Goal: Information Seeking & Learning: Learn about a topic

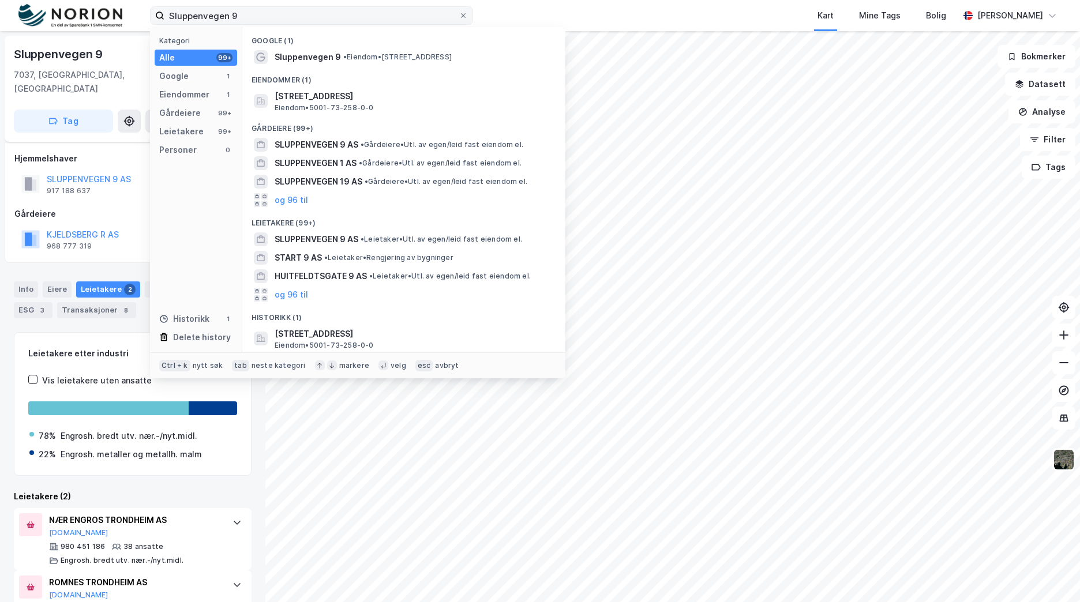
scroll to position [31, 0]
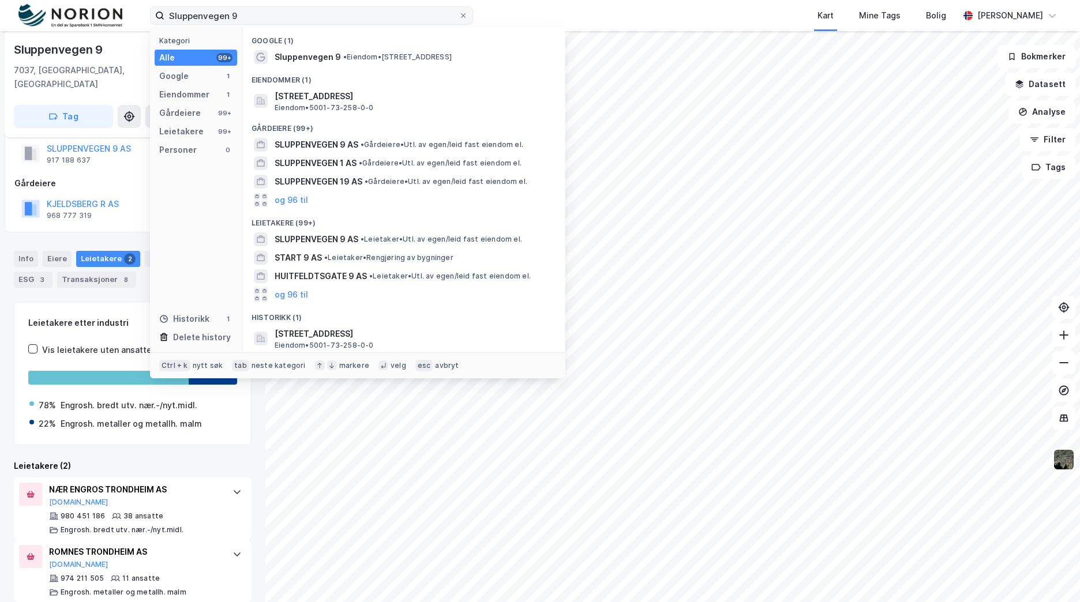
click at [352, 12] on input "Sluppenvegen 9" at bounding box center [311, 15] width 294 height 17
click at [354, 12] on input "Sluppenvegen 9" at bounding box center [311, 15] width 294 height 17
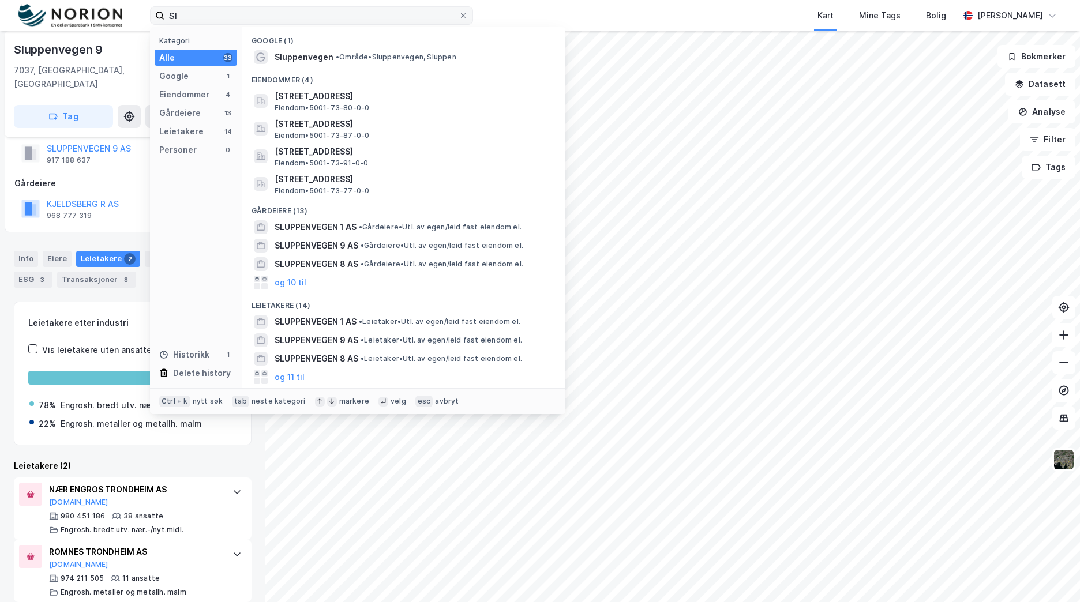
type input "S"
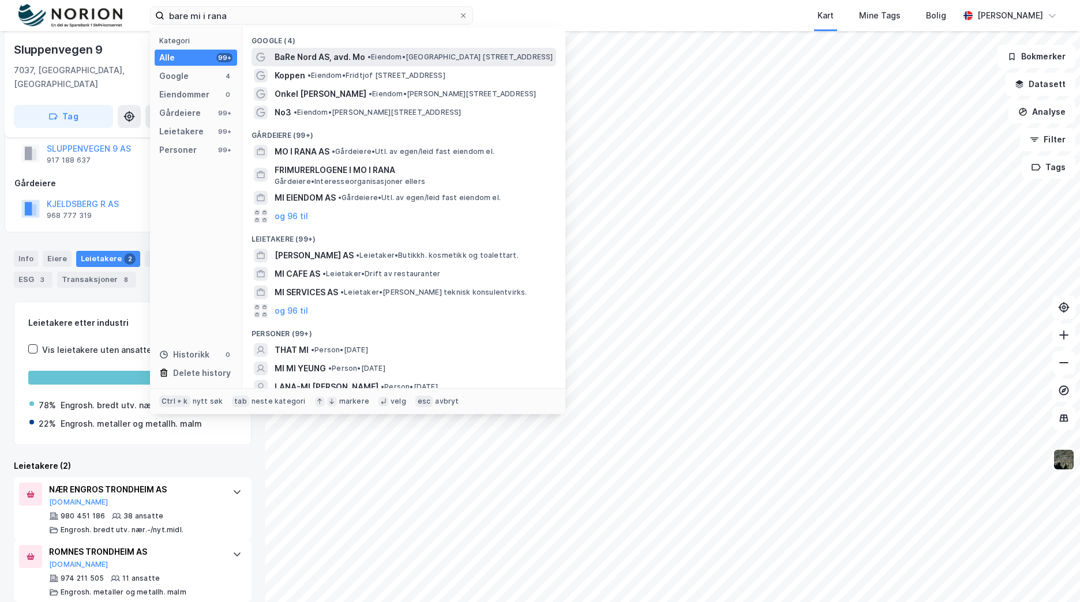
click at [356, 54] on span "BaRe Nord AS, avd. Mo" at bounding box center [320, 57] width 91 height 14
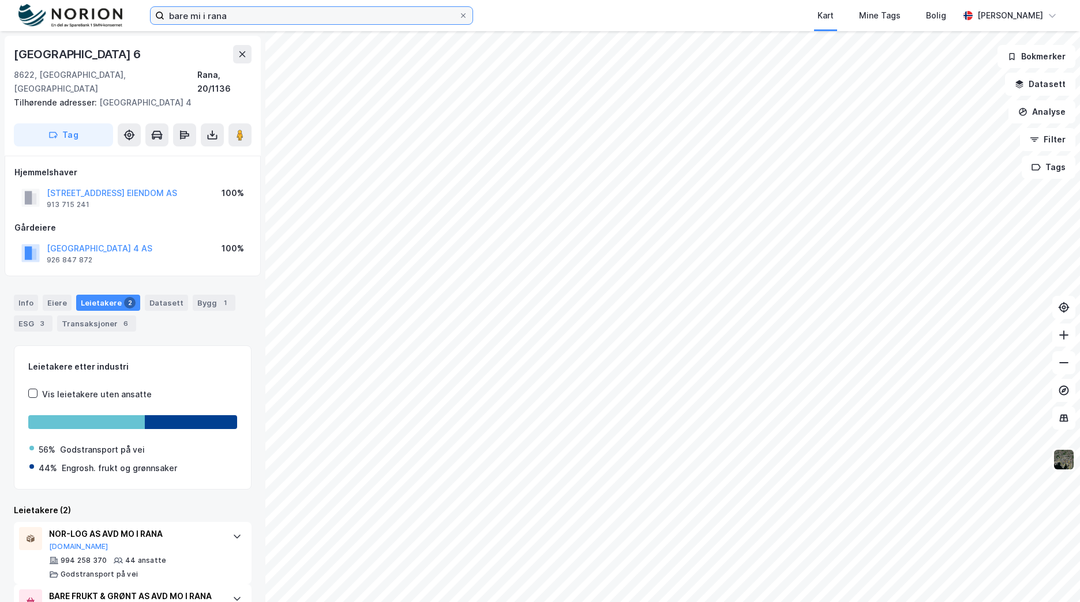
click at [231, 22] on input "bare mi i rana" at bounding box center [311, 15] width 294 height 17
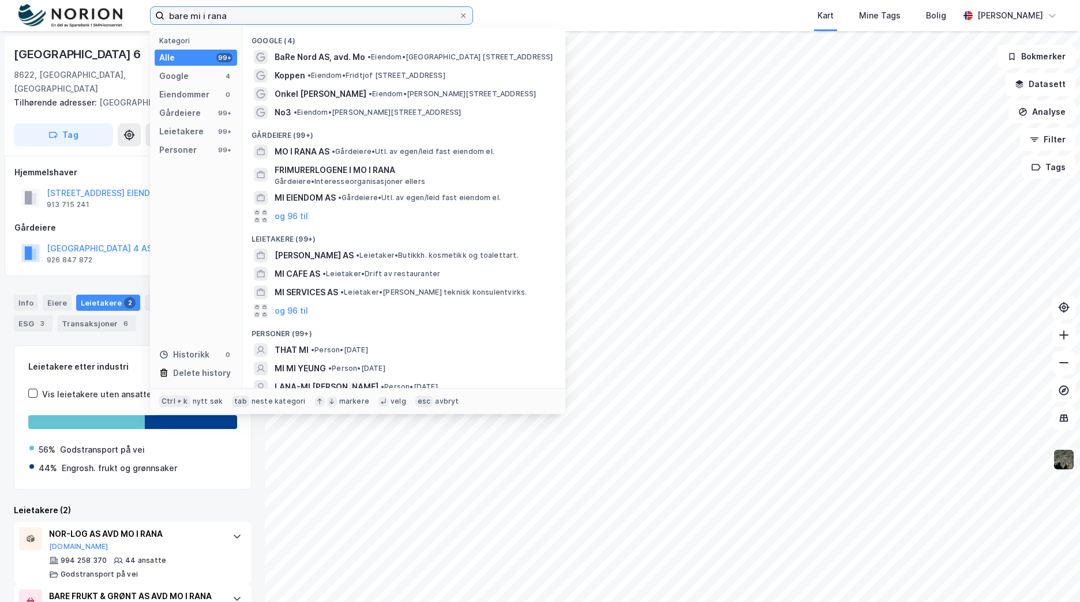
click at [231, 22] on input "bare mi i rana" at bounding box center [311, 15] width 294 height 17
click at [386, 21] on input "bare mi i rana" at bounding box center [311, 15] width 294 height 17
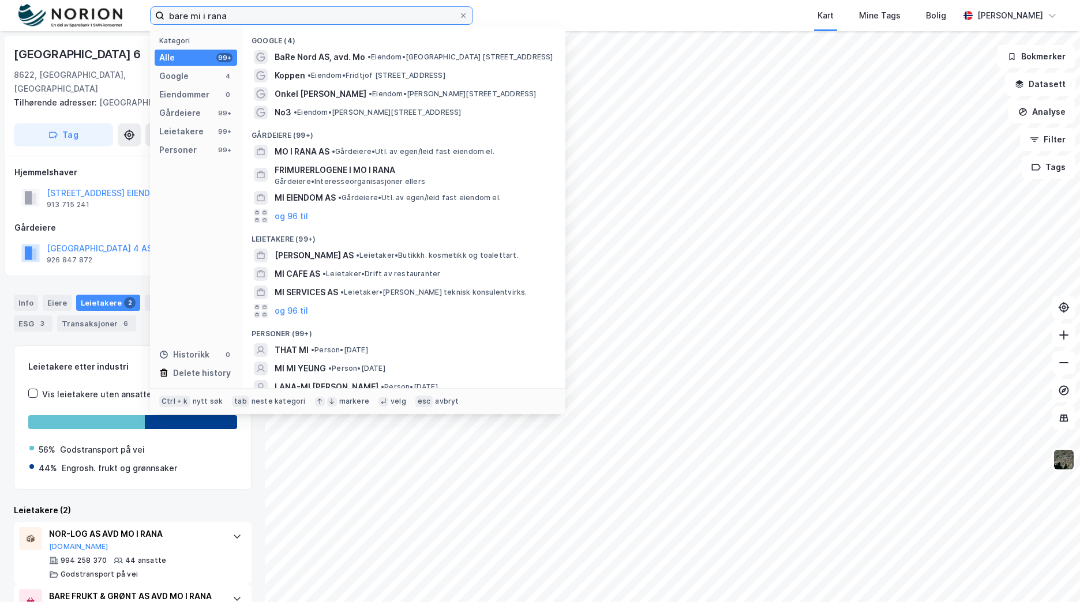
click at [301, 9] on input "bare mi i rana" at bounding box center [311, 15] width 294 height 17
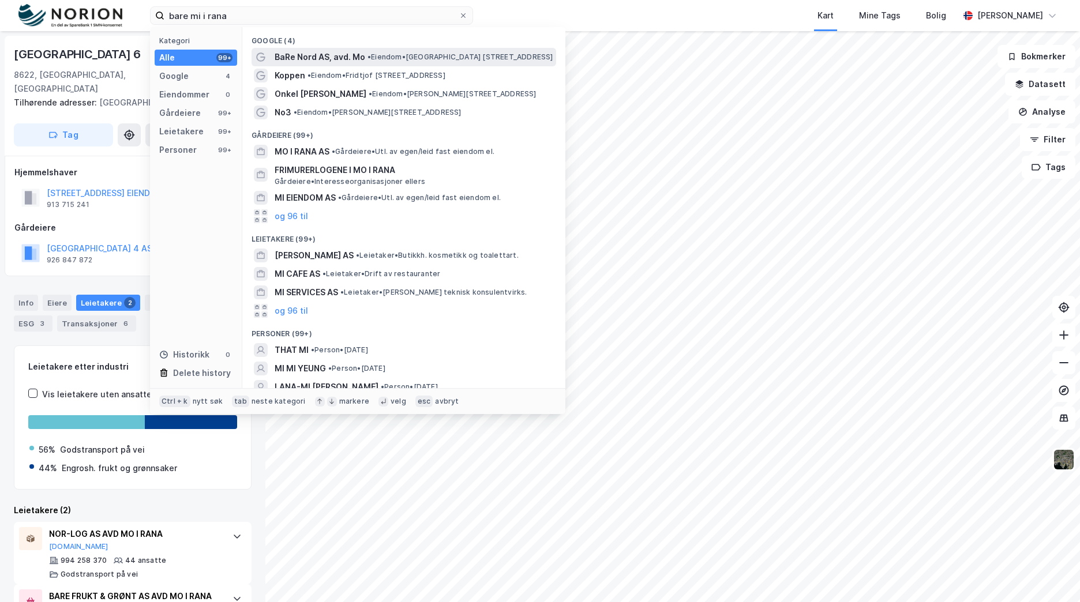
click at [313, 63] on span "BaRe Nord AS, avd. Mo" at bounding box center [320, 57] width 91 height 14
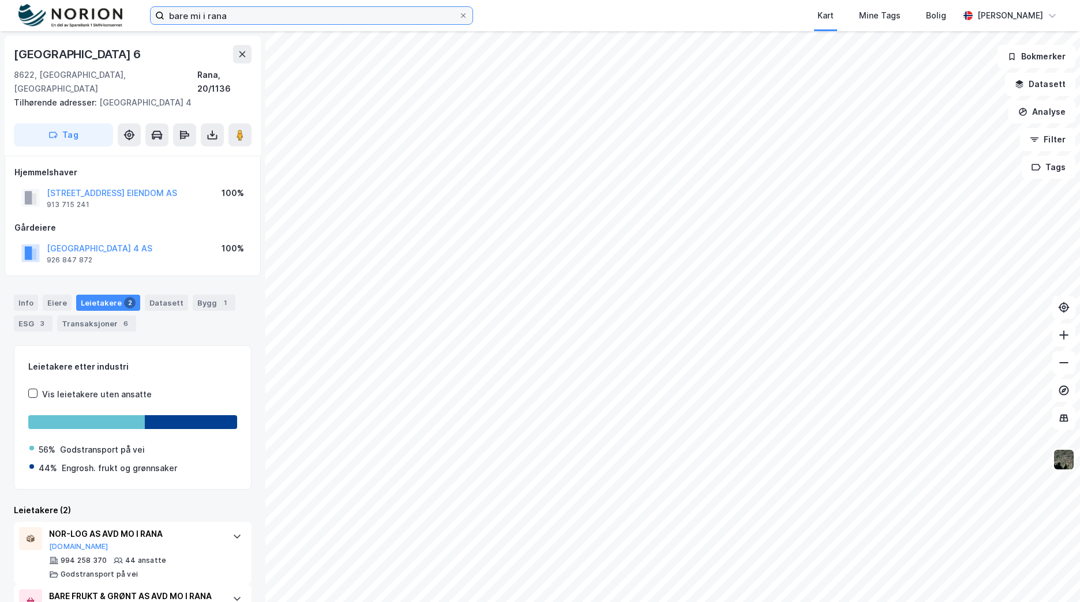
click at [268, 18] on input "bare mi i rana" at bounding box center [311, 15] width 294 height 17
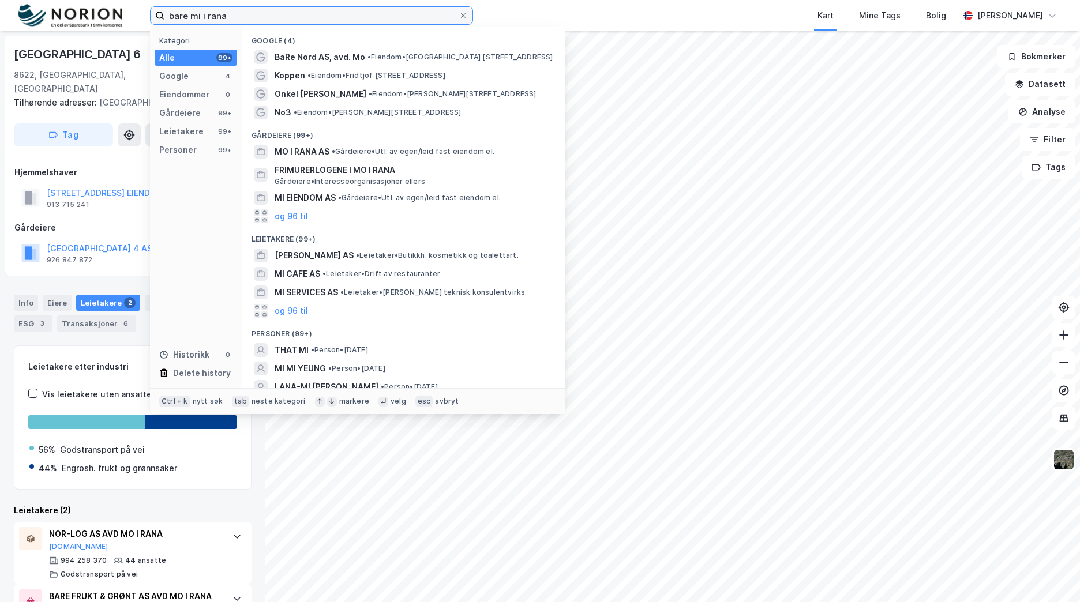
click at [272, 18] on input "bare mi i rana" at bounding box center [311, 15] width 294 height 17
drag, startPoint x: 272, startPoint y: 18, endPoint x: 193, endPoint y: 18, distance: 79.0
click at [193, 18] on input "bare mi i rana" at bounding box center [311, 15] width 294 height 17
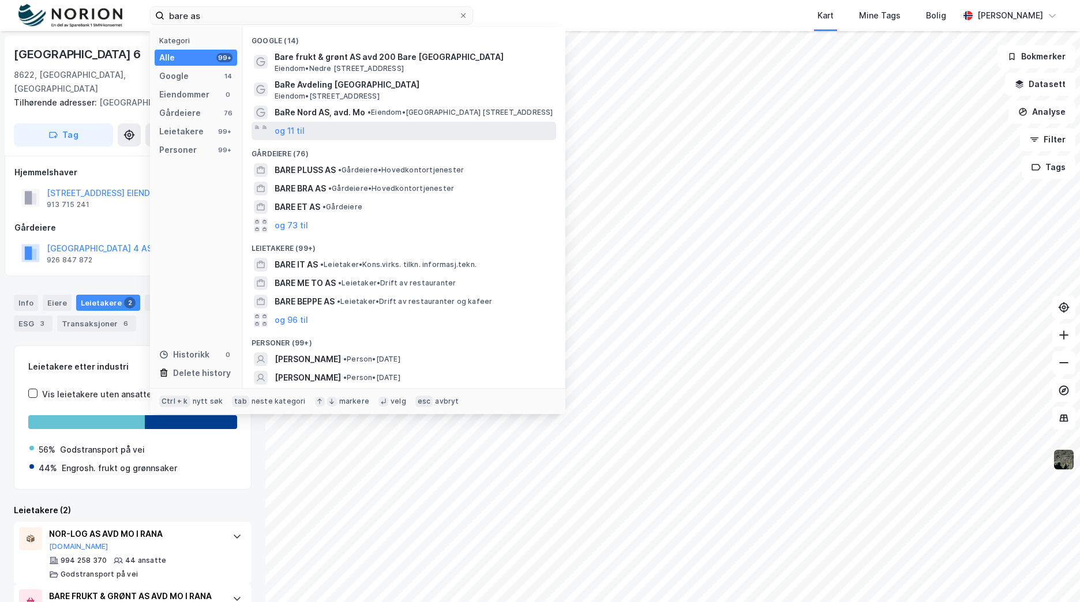
click at [340, 127] on div "og 11 til" at bounding box center [403, 131] width 305 height 18
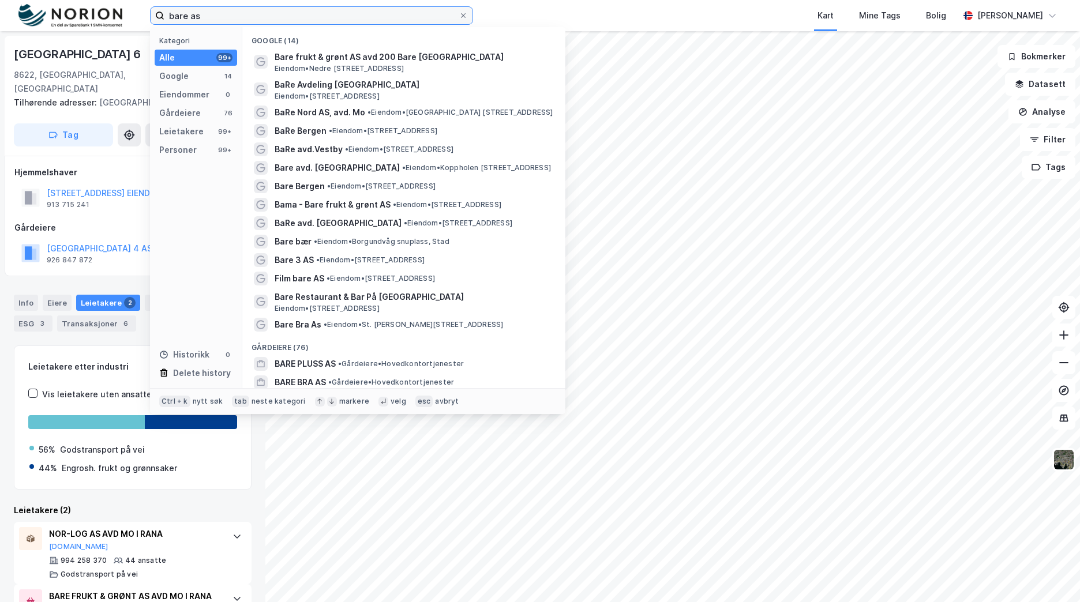
drag, startPoint x: 270, startPoint y: 12, endPoint x: 102, endPoint y: 9, distance: 168.4
click at [102, 9] on div "bare as Kategori Alle 99+ Google 14 Eiendommer 0 Gårdeiere 76 Leietakere 99+ Pe…" at bounding box center [540, 15] width 1080 height 31
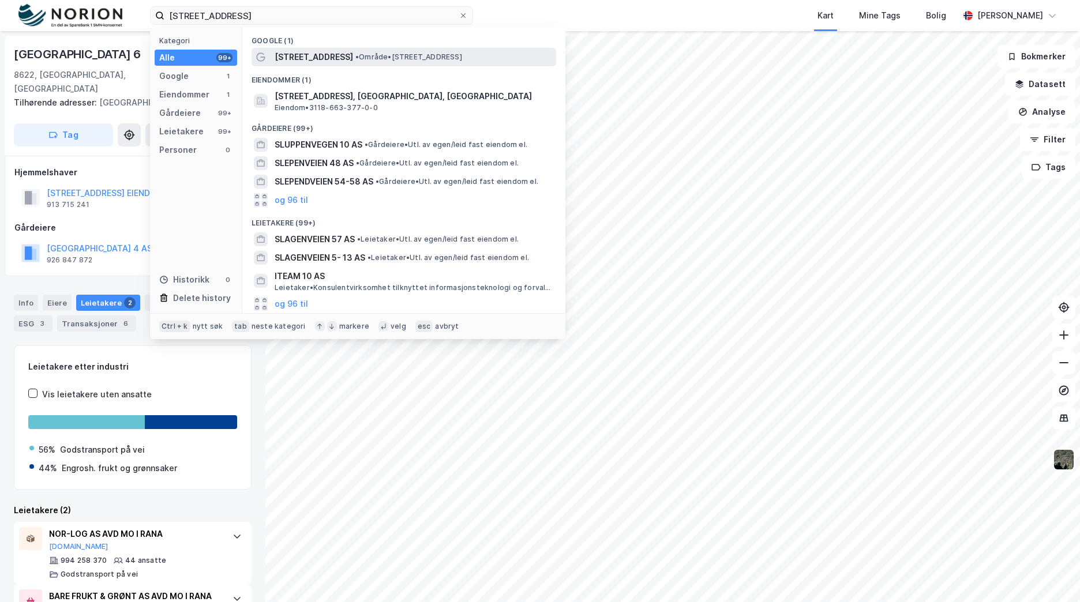
click at [311, 49] on div "[STREET_ADDRESS] • Område • [STREET_ADDRESS]" at bounding box center [403, 57] width 305 height 18
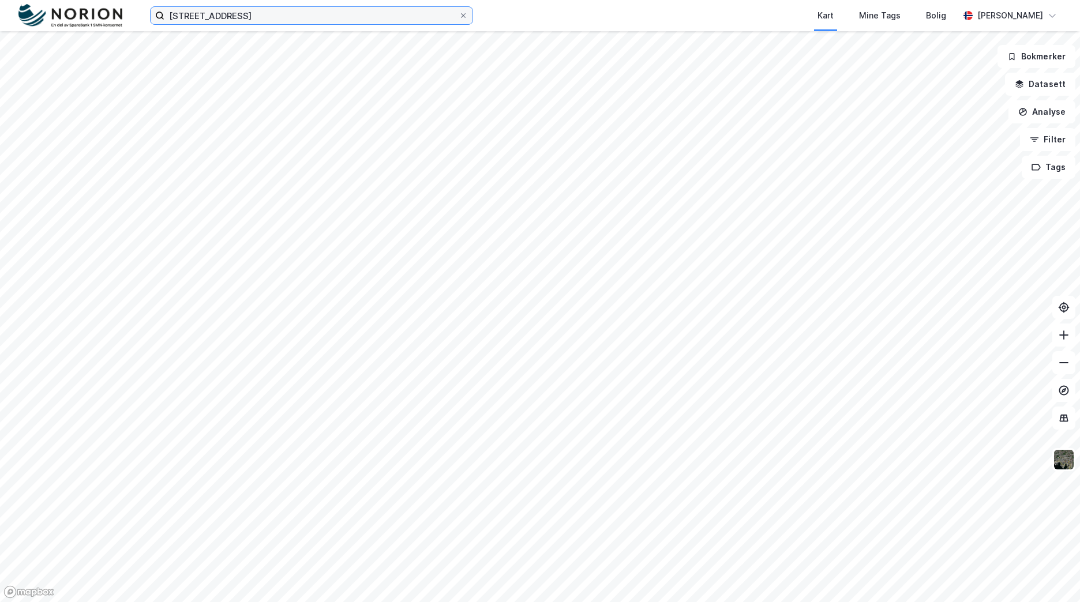
click at [308, 21] on input "[STREET_ADDRESS]" at bounding box center [311, 15] width 294 height 17
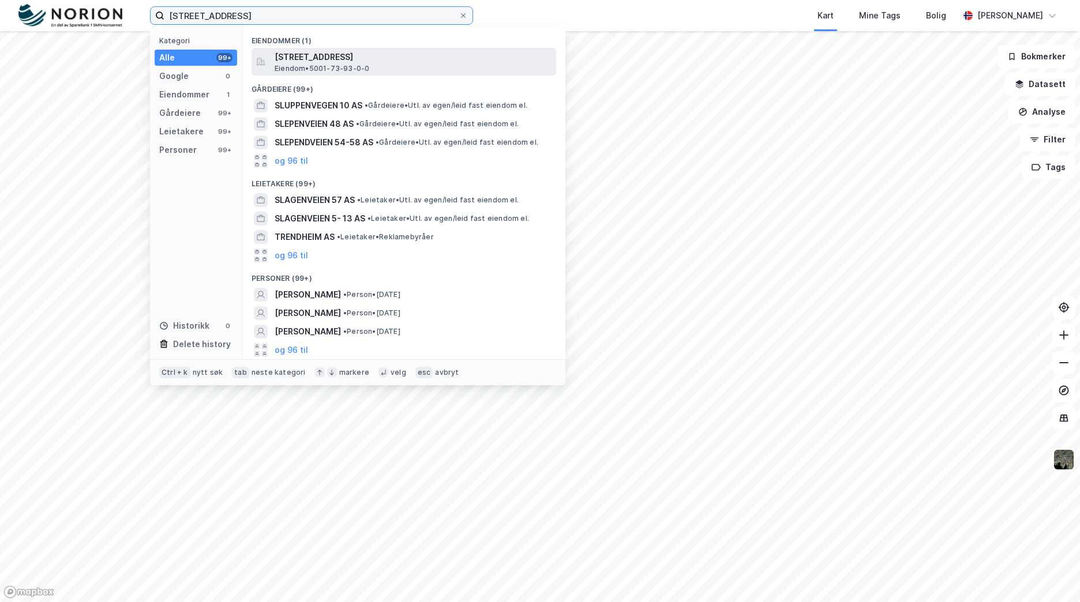
type input "[STREET_ADDRESS]"
click at [386, 65] on div "[STREET_ADDRESS] Eiendom • 5001-73-93-0-0" at bounding box center [414, 61] width 279 height 23
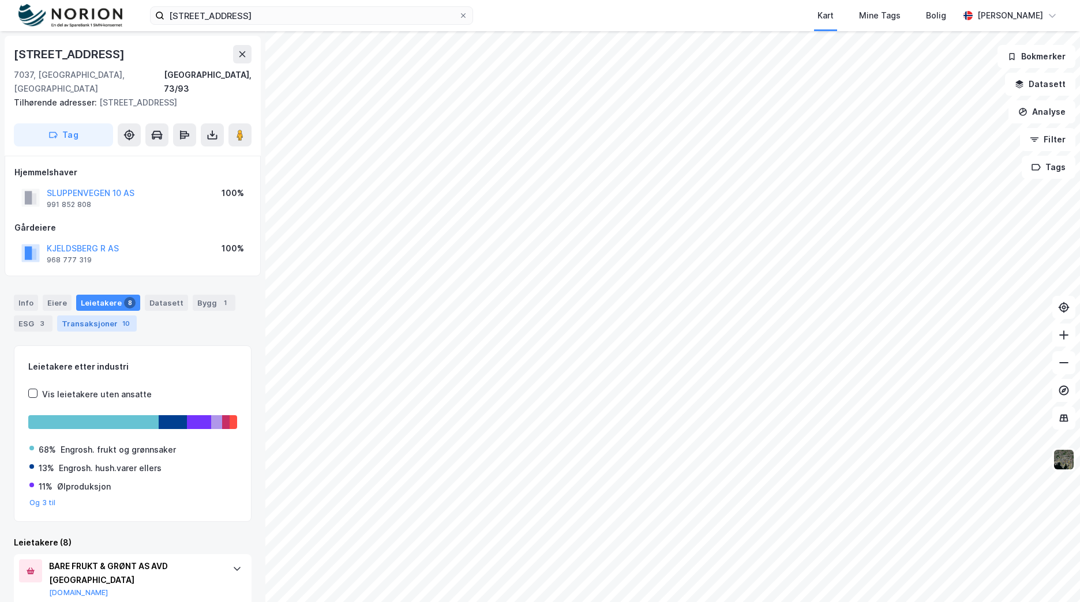
click at [110, 316] on div "Transaksjoner 10" at bounding box center [97, 324] width 80 height 16
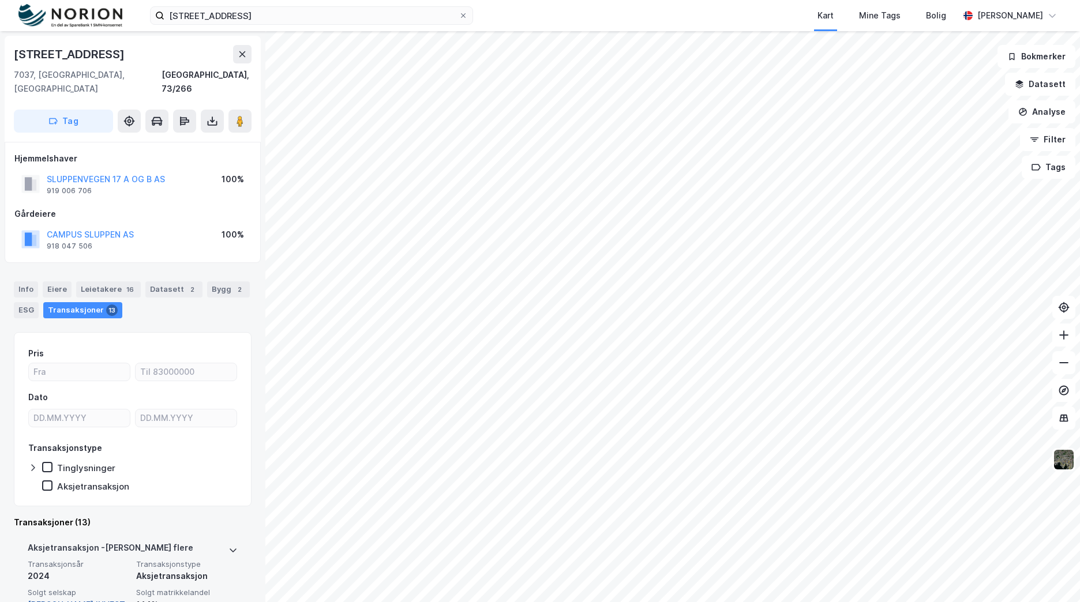
click at [86, 600] on link "[PERSON_NAME] INVEST AS" at bounding box center [76, 612] width 97 height 24
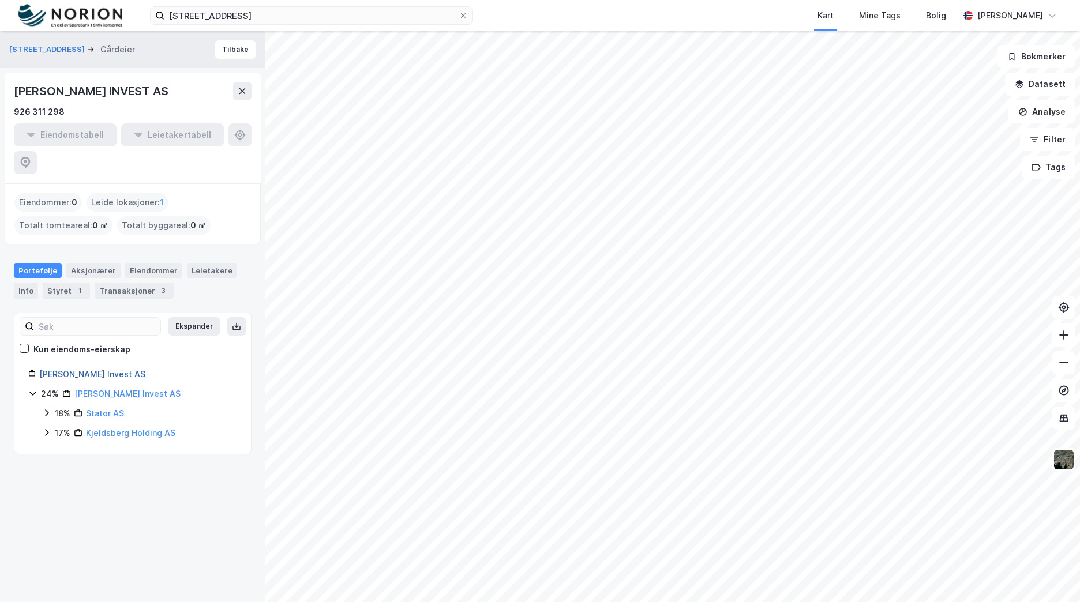
click at [131, 369] on link "[PERSON_NAME] Invest AS" at bounding box center [92, 374] width 106 height 10
click at [113, 369] on link "[PERSON_NAME] Invest AS" at bounding box center [92, 374] width 106 height 10
click at [112, 387] on div "24% [PERSON_NAME] Invest AS 18% Stator AS 17% Kjeldsberg Holding AS" at bounding box center [132, 413] width 209 height 53
click at [116, 389] on link "[PERSON_NAME] Invest AS" at bounding box center [127, 394] width 106 height 10
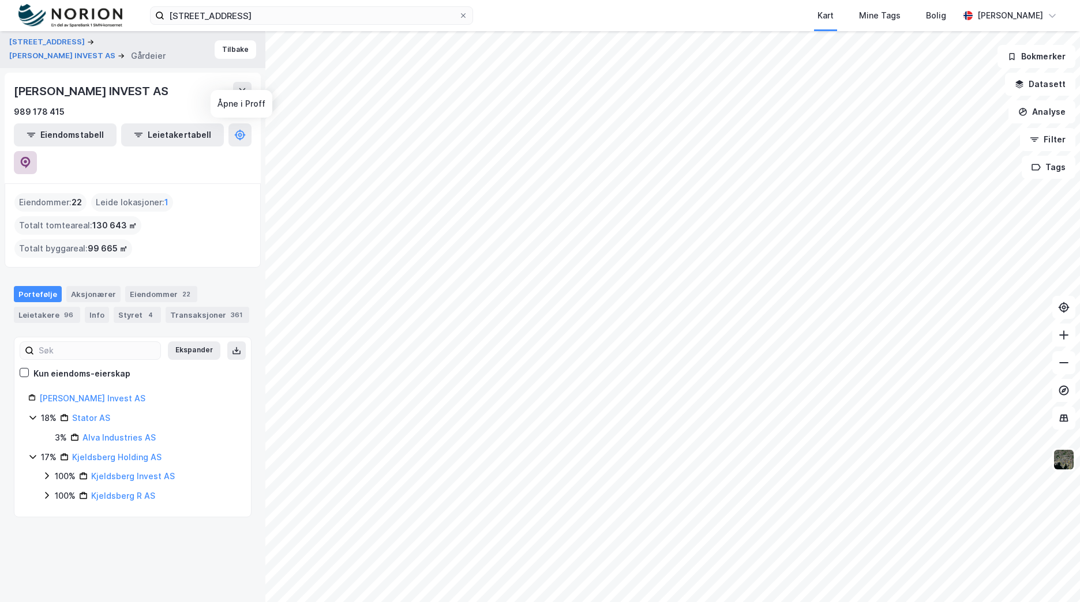
click at [37, 151] on button at bounding box center [25, 162] width 23 height 23
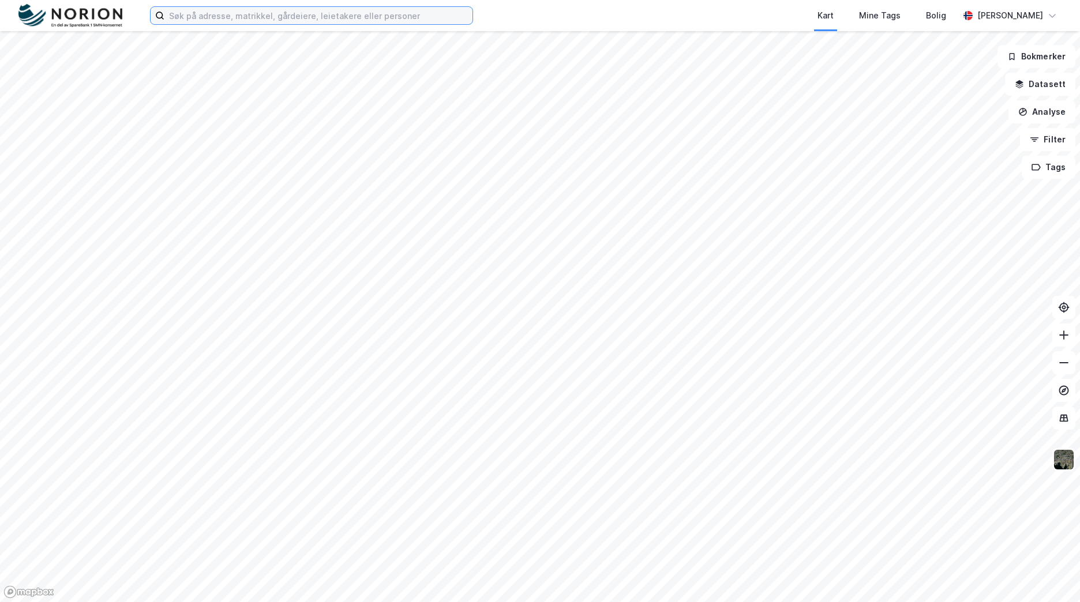
click at [261, 16] on input at bounding box center [318, 15] width 308 height 17
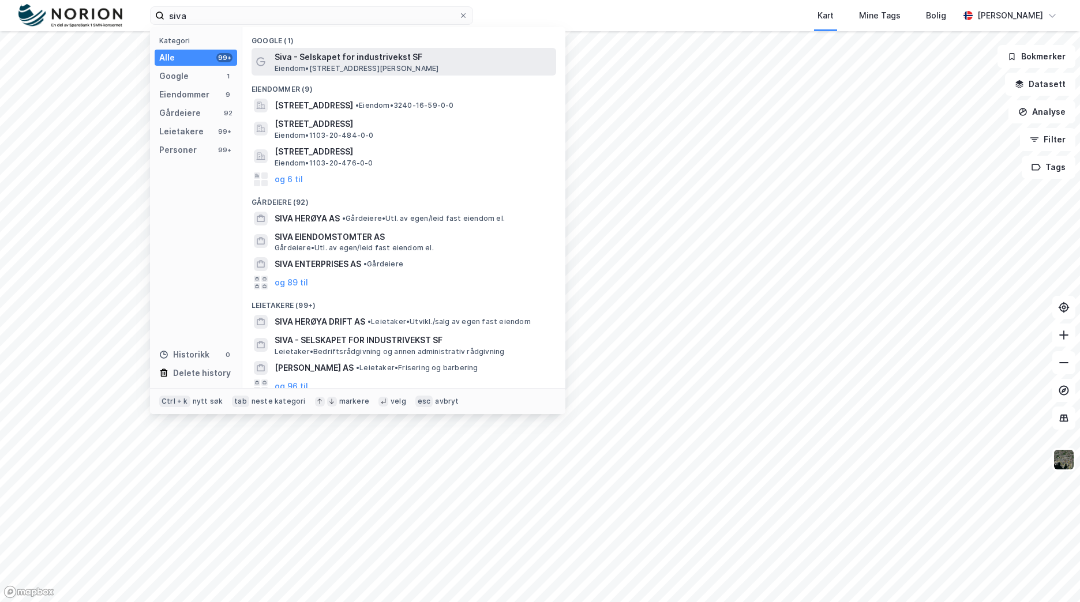
click at [380, 56] on span "Siva - Selskapet for industrivekst SF" at bounding box center [413, 57] width 277 height 14
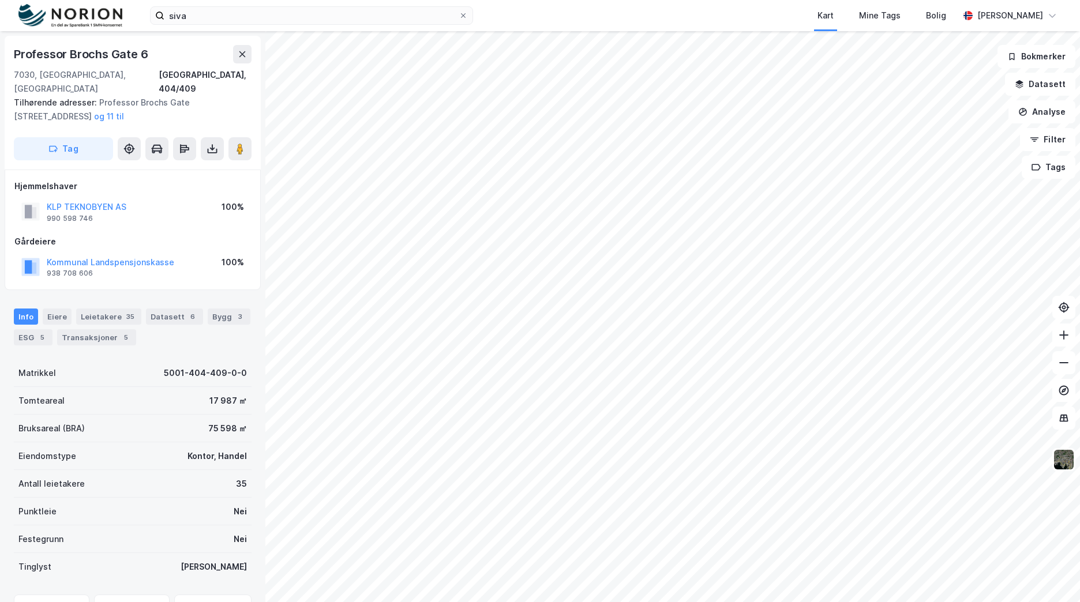
click at [223, 28] on div "siva Kart Mine Tags Bolig Mathias Aksnes" at bounding box center [540, 15] width 1080 height 31
click at [223, 25] on div "siva Kart Mine Tags Bolig Mathias Aksnes" at bounding box center [540, 15] width 1080 height 31
click at [223, 22] on input "siva" at bounding box center [311, 15] width 294 height 17
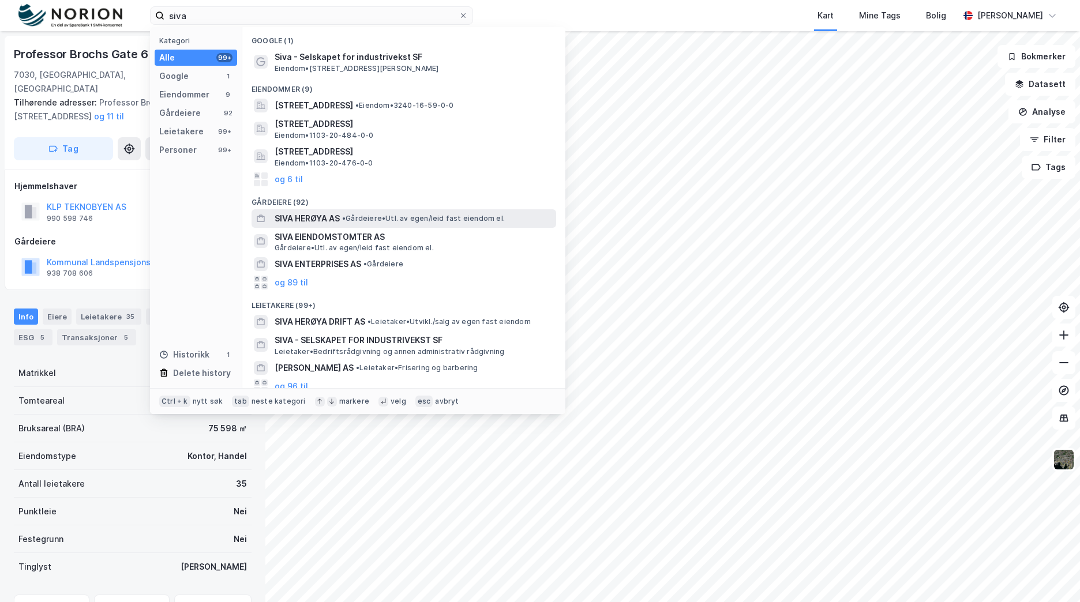
click at [344, 223] on span "• Gårdeiere • Utl. av egen/leid fast eiendom el." at bounding box center [423, 218] width 163 height 9
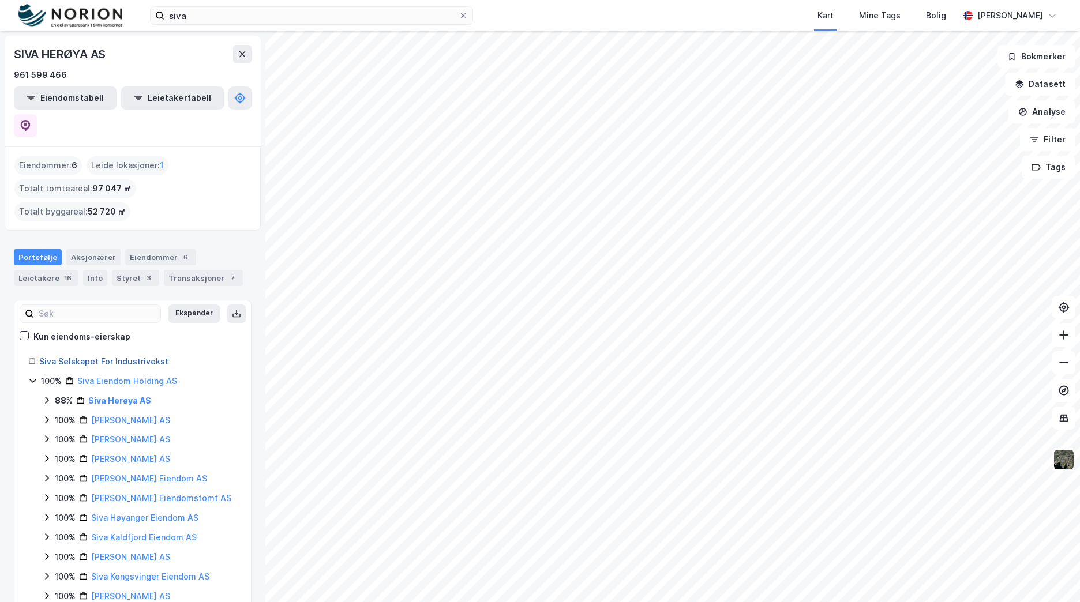
click at [114, 356] on link "Siva Selskapet For Industrivekst" at bounding box center [103, 361] width 129 height 10
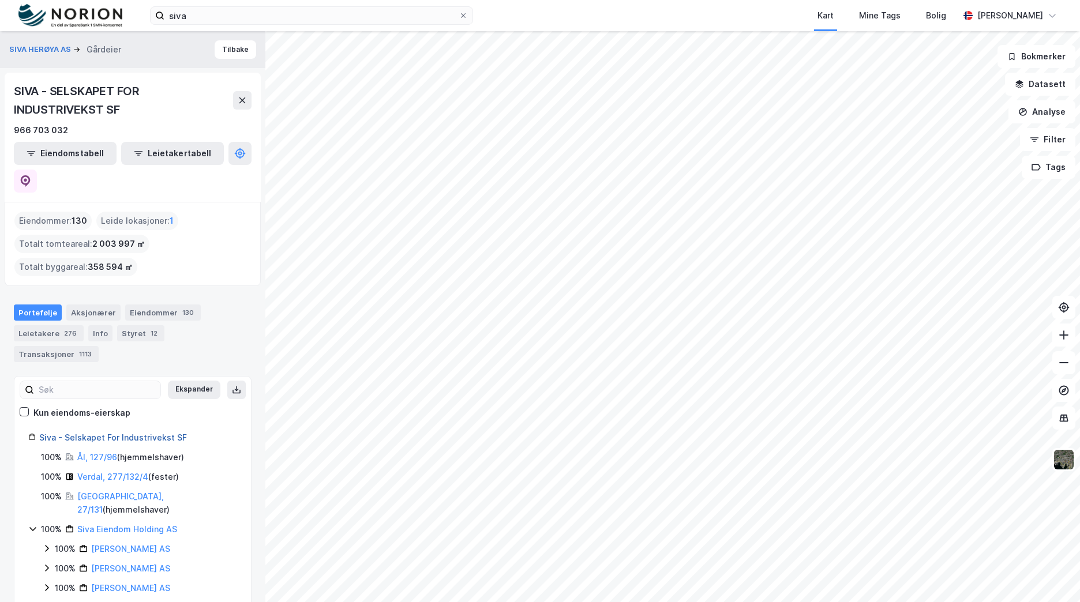
click at [114, 433] on link "Siva - Selskapet For Industrivekst SF" at bounding box center [113, 438] width 148 height 10
click at [118, 433] on link "Siva - Selskapet For Industrivekst SF" at bounding box center [113, 438] width 148 height 10
click at [30, 528] on icon at bounding box center [32, 530] width 6 height 4
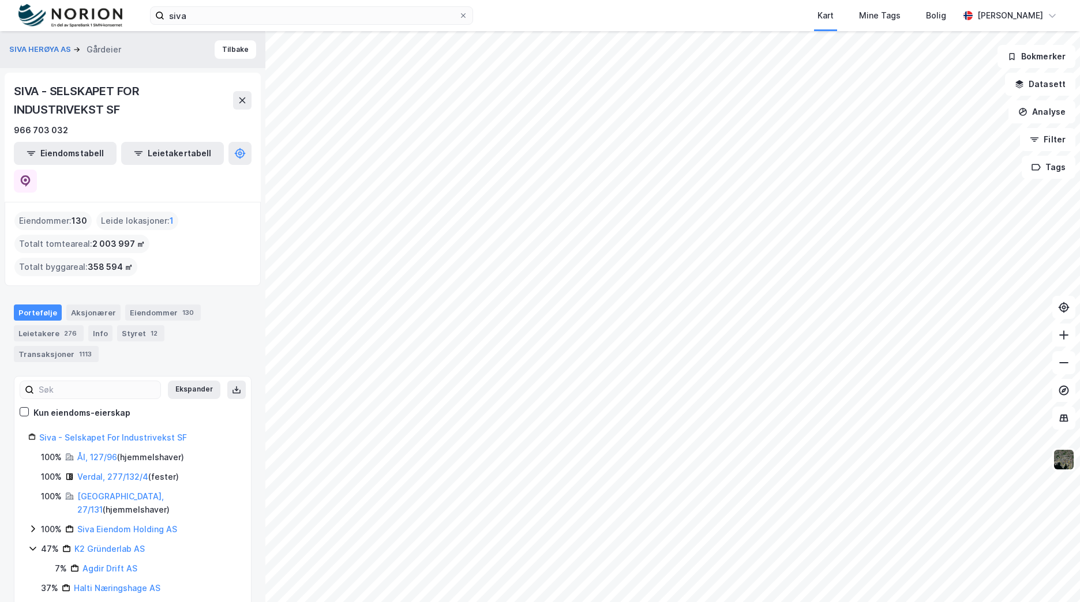
click at [33, 602] on icon at bounding box center [32, 607] width 9 height 9
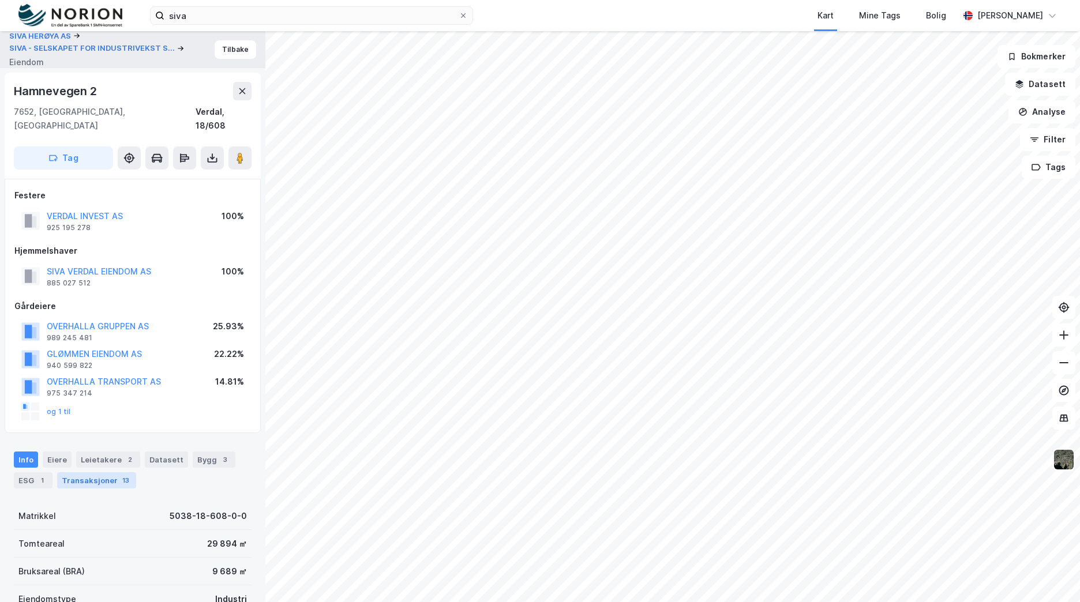
click at [101, 472] on div "Transaksjoner 13" at bounding box center [96, 480] width 79 height 16
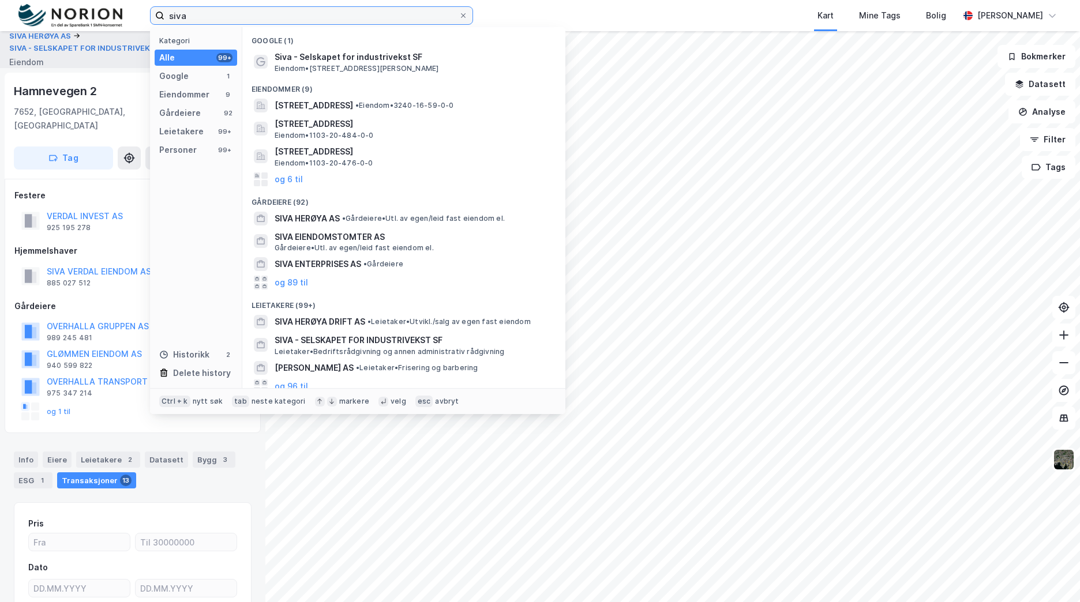
drag, startPoint x: 199, startPoint y: 14, endPoint x: 119, endPoint y: 14, distance: 79.6
click at [119, 14] on div "siva Kategori Alle 99+ Google 1 Eiendommer 9 Gårdeiere 92 Leietakere 99+ Person…" at bounding box center [540, 15] width 1080 height 31
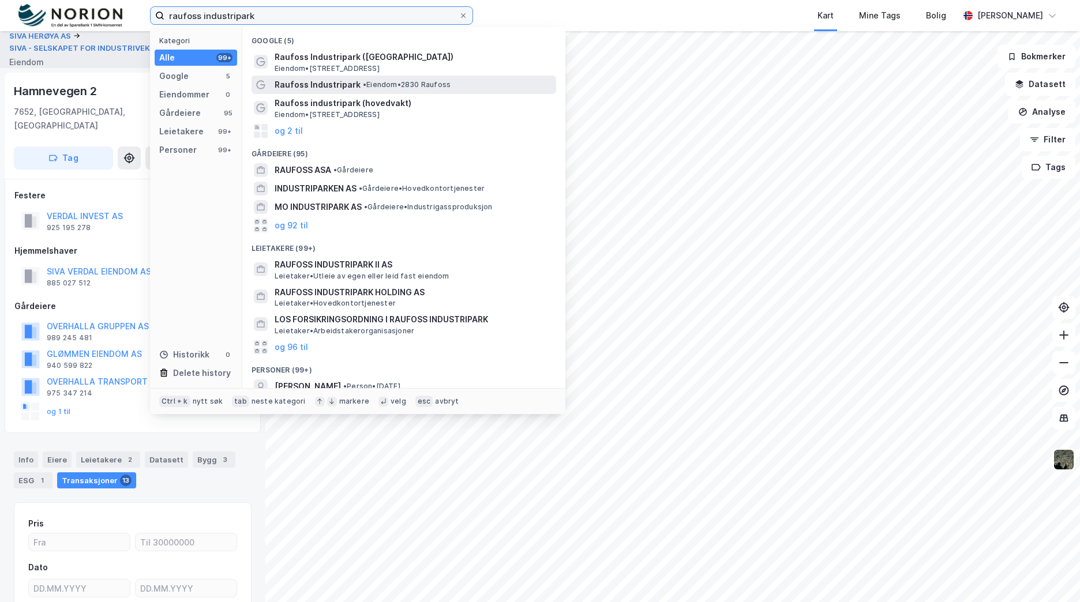
type input "raufoss industripark"
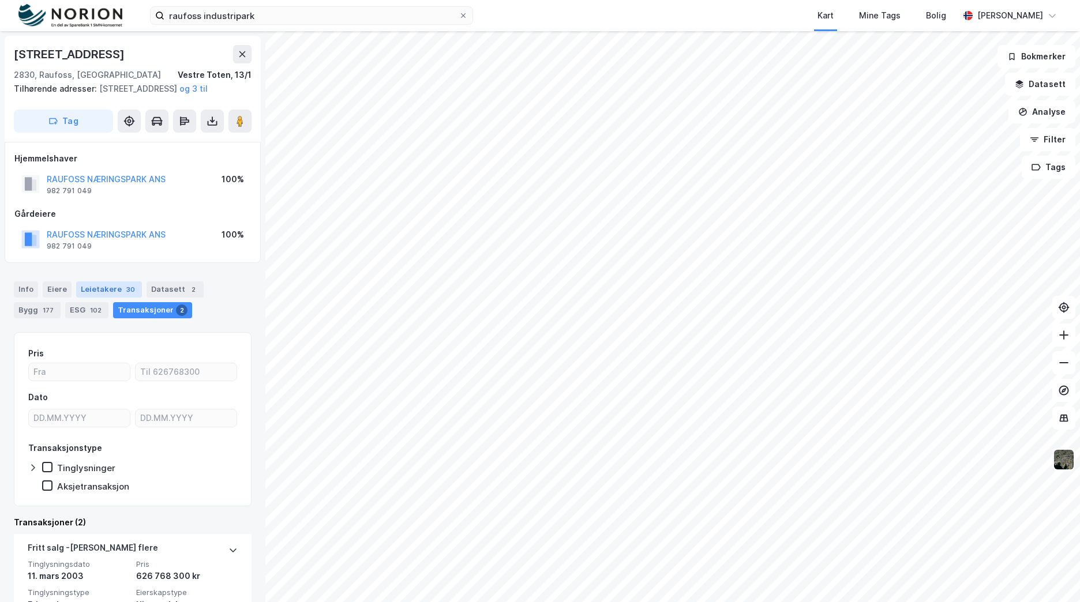
click at [111, 298] on div "Leietakere 30" at bounding box center [109, 289] width 66 height 16
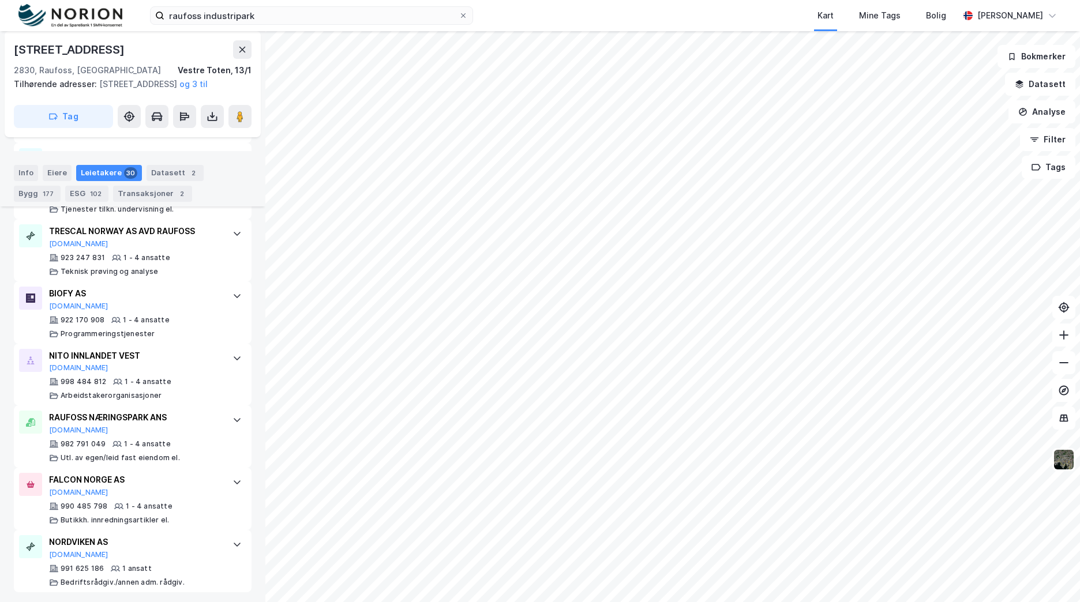
scroll to position [1853, 0]
